Goal: Information Seeking & Learning: Understand process/instructions

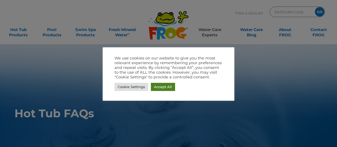
click at [168, 89] on link "Accept All" at bounding box center [163, 87] width 24 height 8
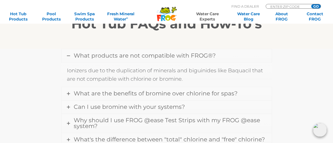
scroll to position [158, 0]
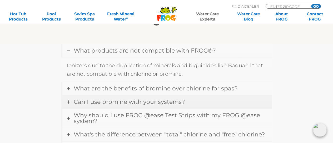
click at [67, 102] on icon at bounding box center [68, 102] width 3 height 3
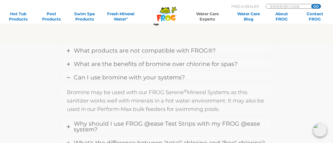
scroll to position [211, 0]
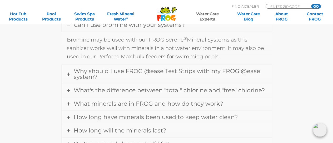
click at [53, 102] on div "What products are not compatible with FROG®? Ionizers due to the duplication of…" at bounding box center [167, 114] width 316 height 246
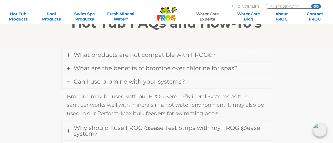
scroll to position [105, 0]
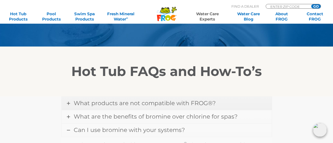
click at [68, 103] on icon at bounding box center [68, 103] width 3 height 3
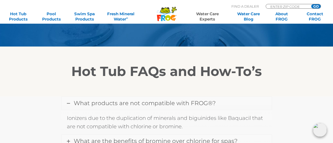
scroll to position [158, 0]
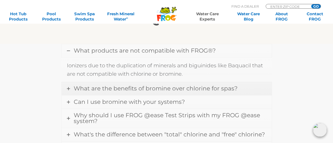
click at [156, 87] on span "What are the benefits of bromine over chlorine for spas?" at bounding box center [156, 88] width 164 height 7
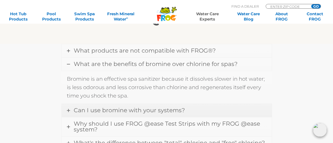
click at [70, 111] on link "Can I use bromine with your systems?" at bounding box center [167, 110] width 210 height 13
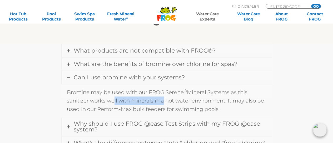
drag, startPoint x: 109, startPoint y: 100, endPoint x: 162, endPoint y: 103, distance: 52.8
click at [162, 103] on p "Bromine may be used with our FROG Serene ® Mineral Systems as this sanitizer wo…" at bounding box center [167, 100] width 200 height 25
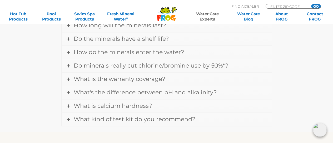
scroll to position [369, 0]
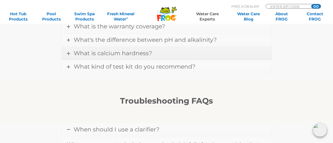
click at [70, 51] on link "What is calcium hardness?" at bounding box center [167, 53] width 210 height 13
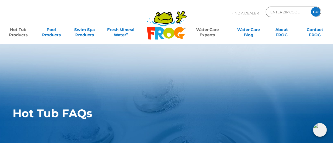
click at [23, 35] on link "Hot Tub Products" at bounding box center [18, 30] width 26 height 11
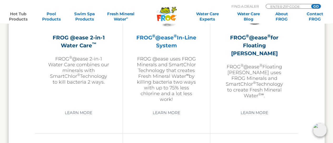
scroll to position [843, 0]
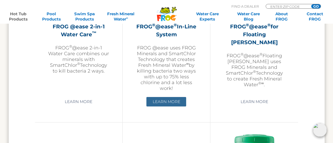
click at [165, 101] on link "Learn More" at bounding box center [167, 101] width 40 height 9
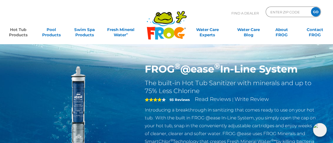
click at [213, 89] on h2 "The built-in Hot Tub Sanitizer with minerals and up to 75% Less Chlorine" at bounding box center [231, 87] width 172 height 16
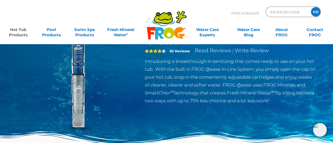
scroll to position [53, 0]
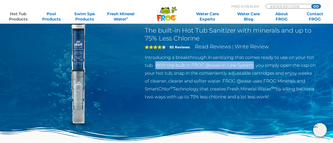
drag, startPoint x: 157, startPoint y: 65, endPoint x: 256, endPoint y: 65, distance: 99.1
click at [256, 65] on p "Introducing a breakthrough in sanitizing that comes ready to use on your hot tu…" at bounding box center [231, 77] width 172 height 47
click at [256, 68] on p "Introducing a breakthrough in sanitizing that comes ready to use on your hot tu…" at bounding box center [231, 77] width 172 height 47
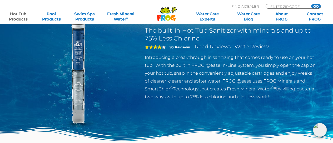
click at [222, 105] on div "FROG ® @ease ® In-Line System The built-in Hot Tub Sanitizer with minerals and …" at bounding box center [167, 81] width 308 height 140
drag, startPoint x: 214, startPoint y: 95, endPoint x: 307, endPoint y: 95, distance: 92.5
click at [307, 95] on p "Introducing a breakthrough in sanitizing that comes ready to use on your hot tu…" at bounding box center [231, 77] width 172 height 47
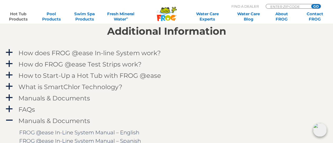
scroll to position [527, 0]
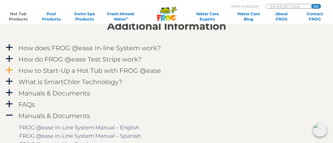
click at [40, 70] on h4 "How to Start-Up a Hot Tub with FROG @ease" at bounding box center [89, 70] width 143 height 7
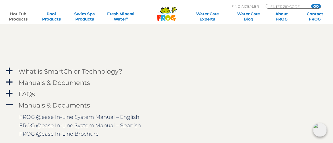
scroll to position [633, 0]
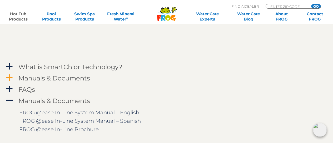
click at [9, 78] on span "a" at bounding box center [9, 78] width 8 height 8
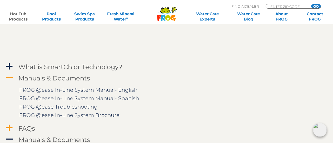
click at [11, 125] on span "a" at bounding box center [9, 128] width 8 height 8
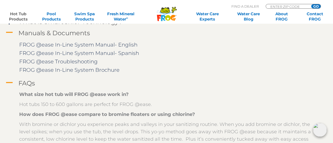
scroll to position [264, 0]
